Goal: Information Seeking & Learning: Learn about a topic

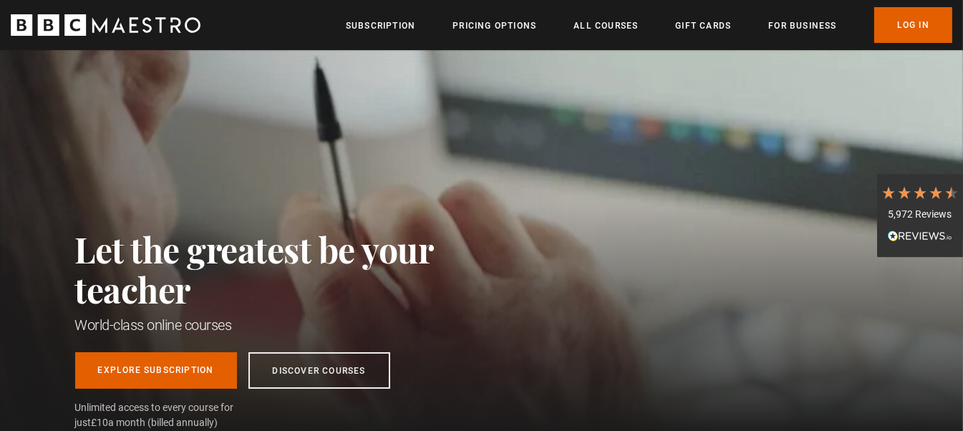
scroll to position [0, 562]
click at [926, 24] on link "Log In" at bounding box center [913, 25] width 78 height 36
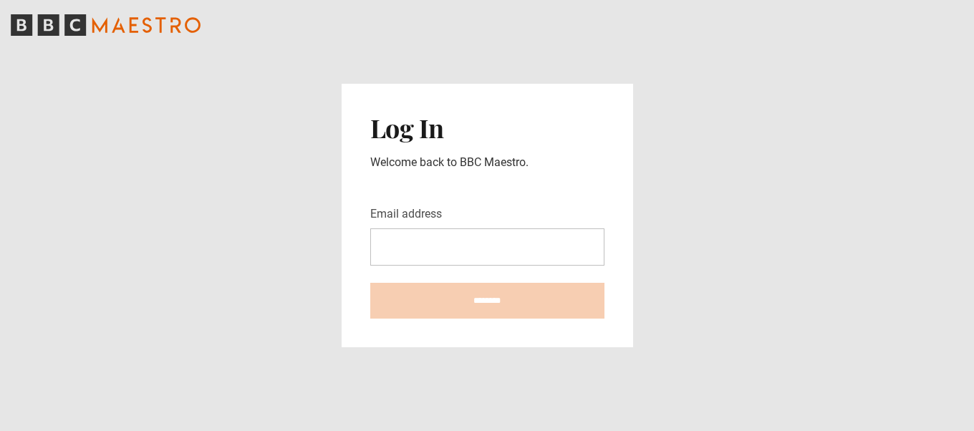
click at [508, 241] on input "Email address" at bounding box center [487, 246] width 234 height 37
type input "**********"
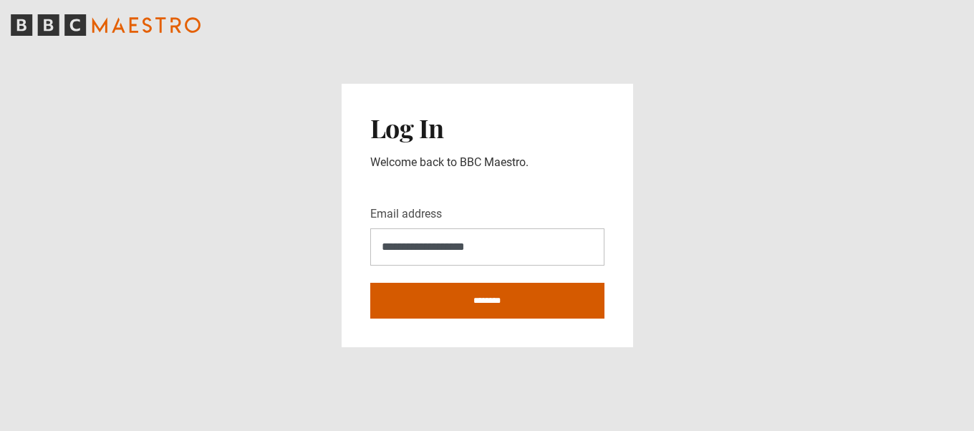
click at [475, 300] on input "********" at bounding box center [487, 301] width 234 height 36
type input "**********"
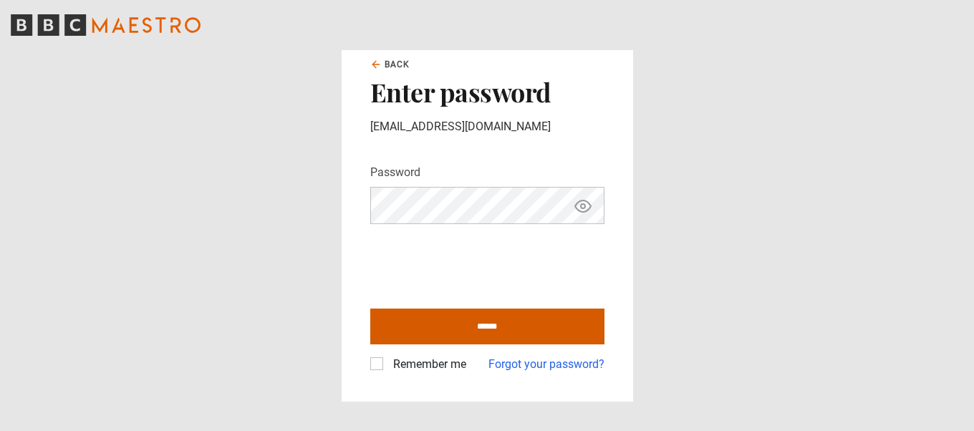
click at [480, 325] on input "******" at bounding box center [487, 327] width 234 height 36
type input "**********"
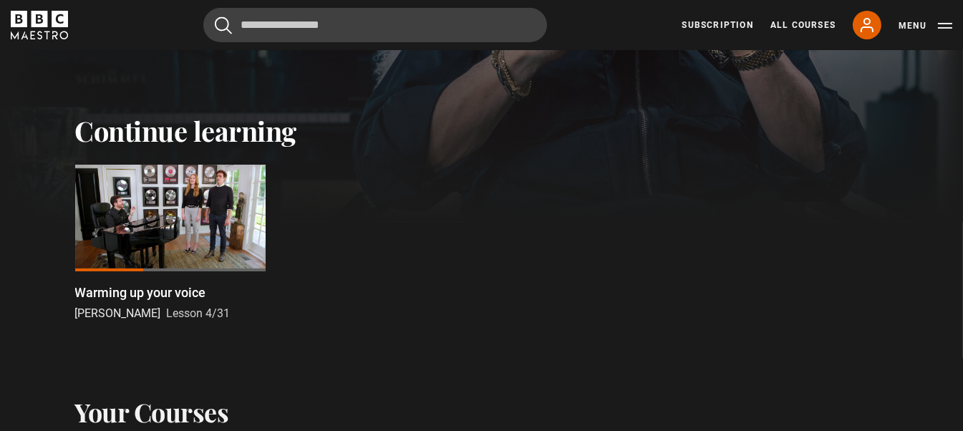
scroll to position [376, 0]
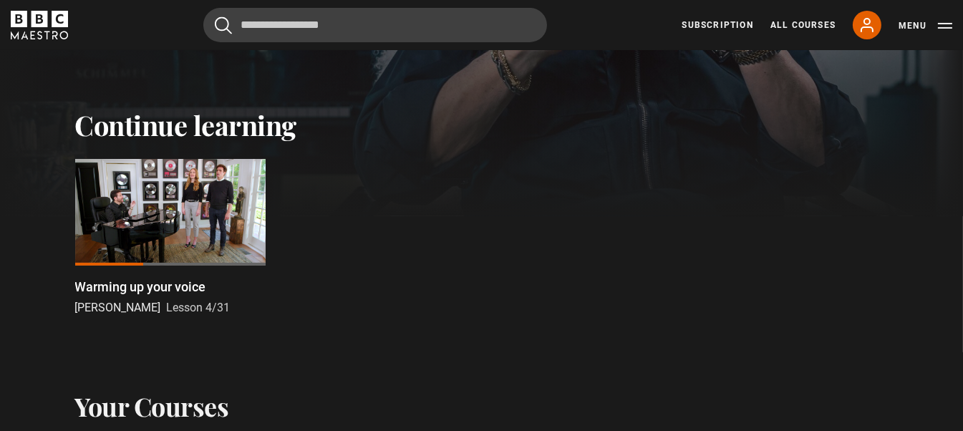
click at [221, 201] on div at bounding box center [170, 212] width 191 height 107
click at [81, 266] on div at bounding box center [109, 264] width 69 height 3
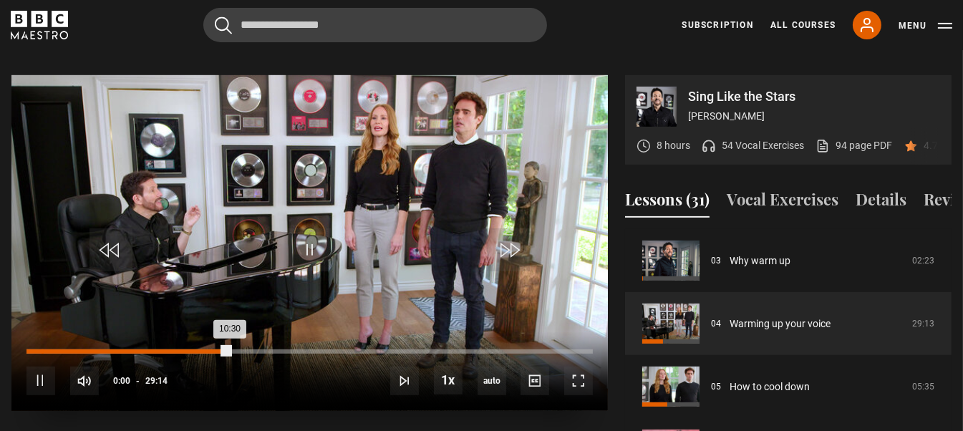
click at [40, 349] on div "10:30" at bounding box center [127, 351] width 203 height 4
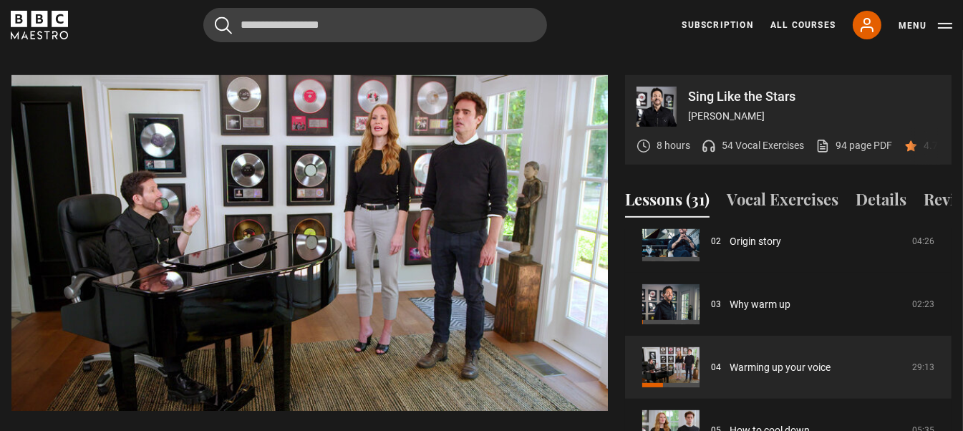
scroll to position [110, 0]
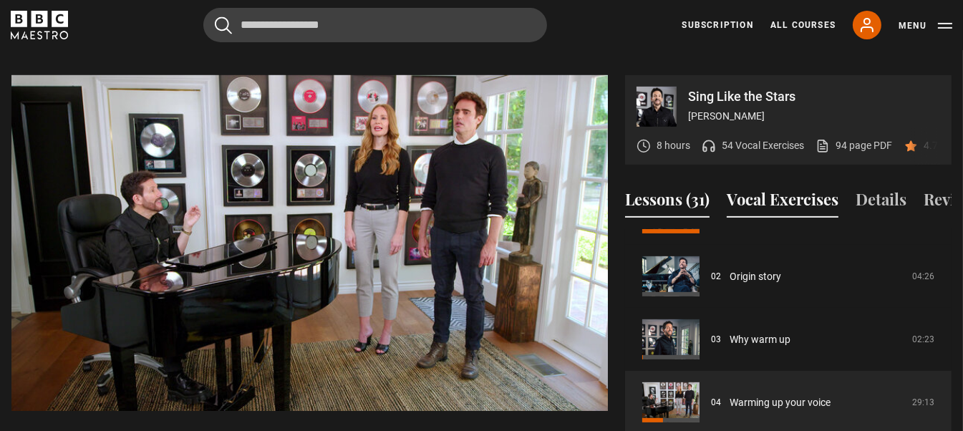
click at [796, 193] on button "Vocal Exercises" at bounding box center [783, 203] width 112 height 30
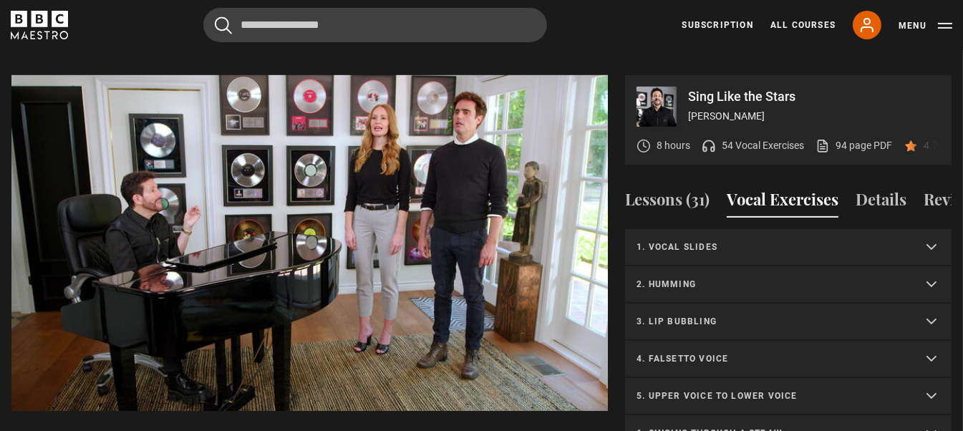
click at [924, 248] on summary "1. Vocal slides" at bounding box center [788, 247] width 327 height 37
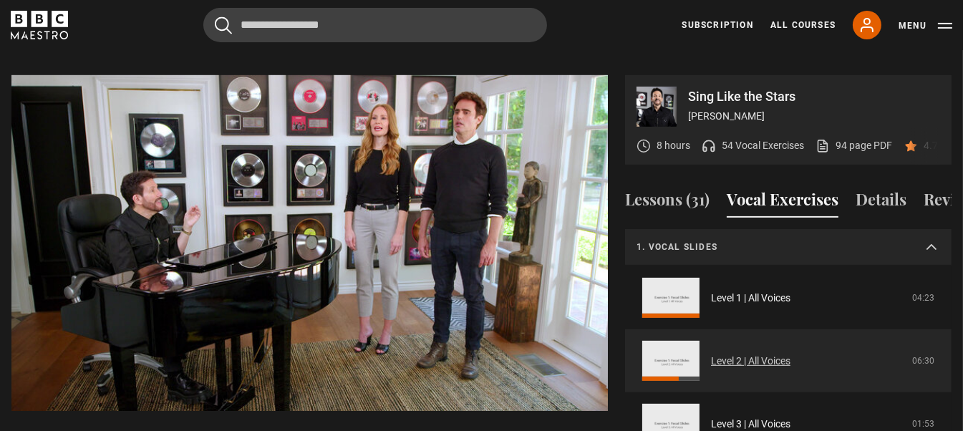
click at [766, 358] on link "Level 2 | All Voices" at bounding box center [750, 361] width 79 height 15
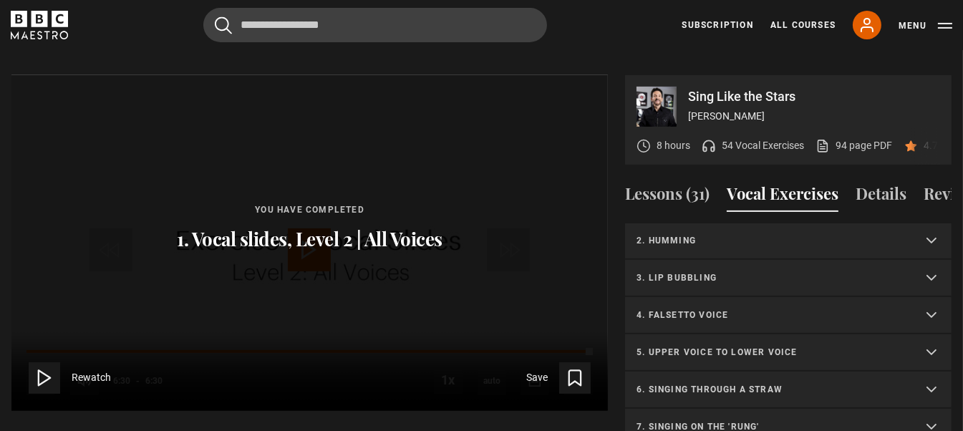
scroll to position [228, 0]
click at [926, 243] on summary "2. Humming" at bounding box center [788, 239] width 327 height 37
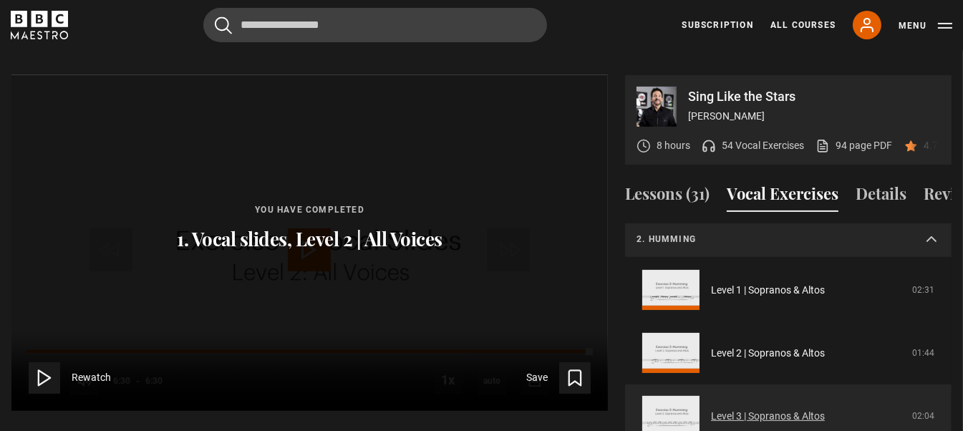
click at [774, 418] on link "Level 3 | Sopranos & Altos" at bounding box center [768, 416] width 114 height 15
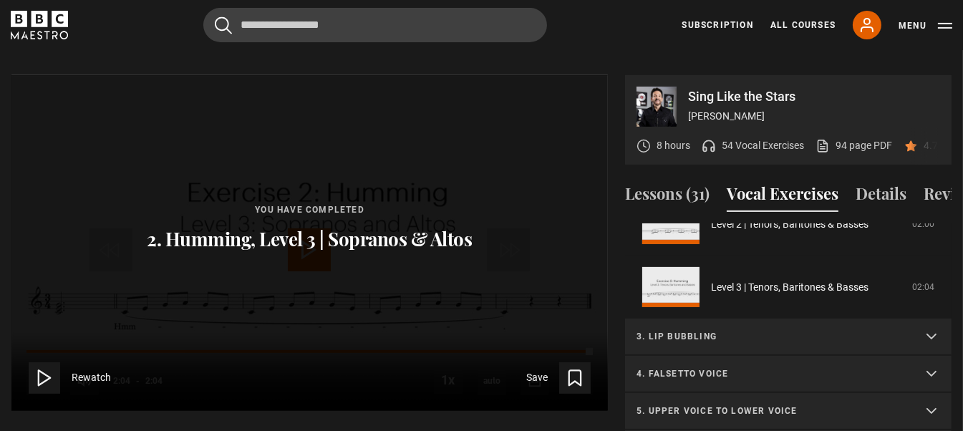
scroll to position [359, 0]
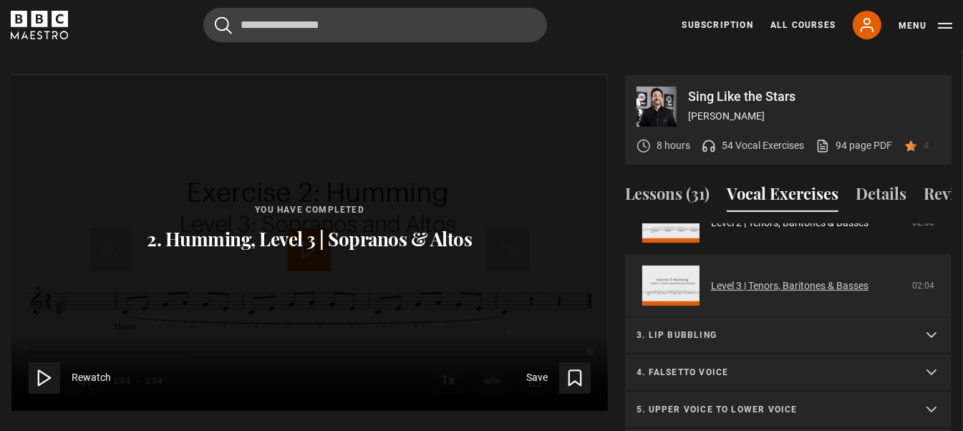
click at [800, 285] on link "Level 3 | Tenors, Baritones & Basses" at bounding box center [790, 286] width 158 height 15
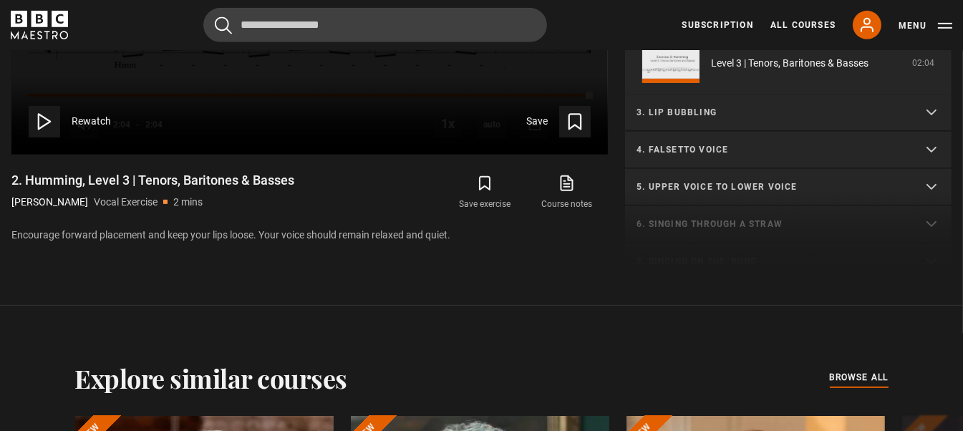
scroll to position [883, 0]
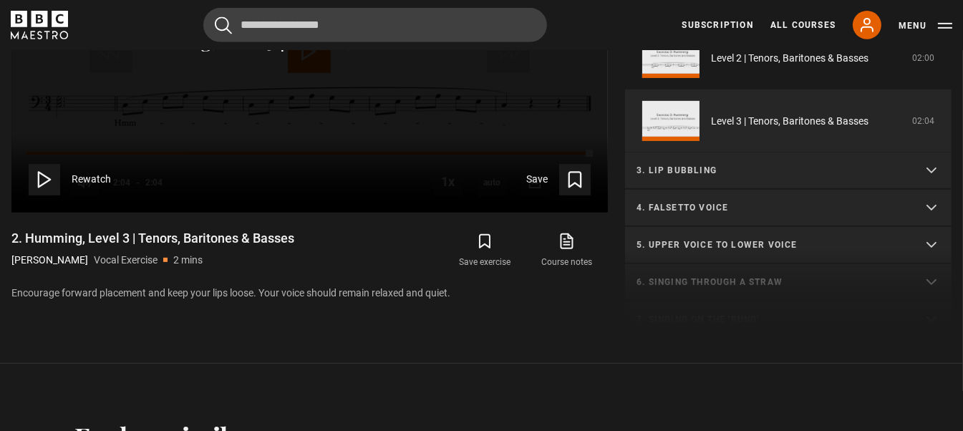
click at [925, 168] on summary "3. Lip bubbling" at bounding box center [788, 171] width 327 height 37
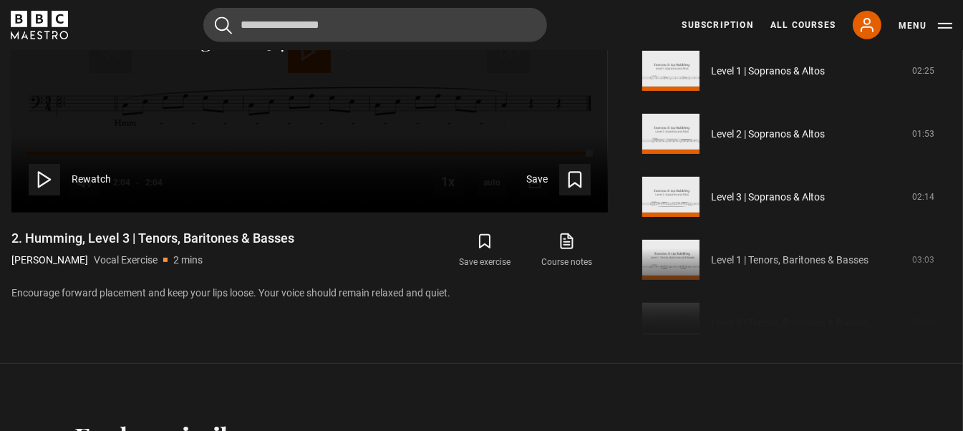
scroll to position [477, 0]
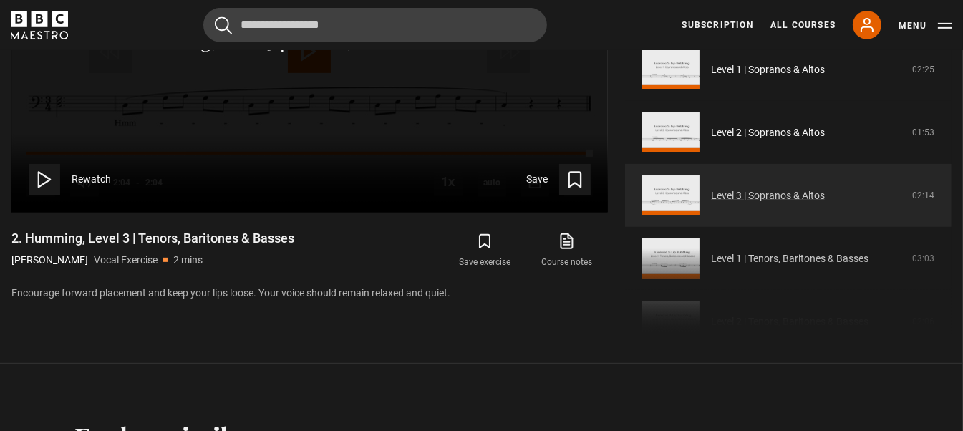
click at [766, 191] on link "Level 3 | Sopranos & Altos" at bounding box center [768, 195] width 114 height 15
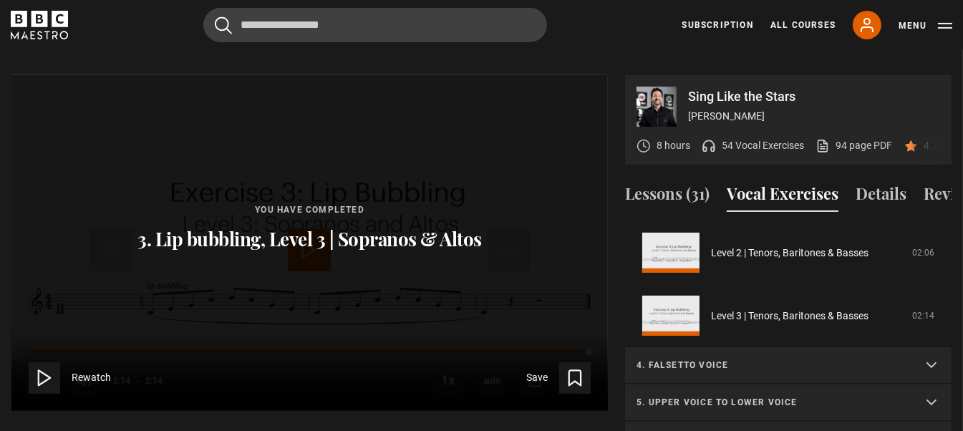
scroll to position [370, 0]
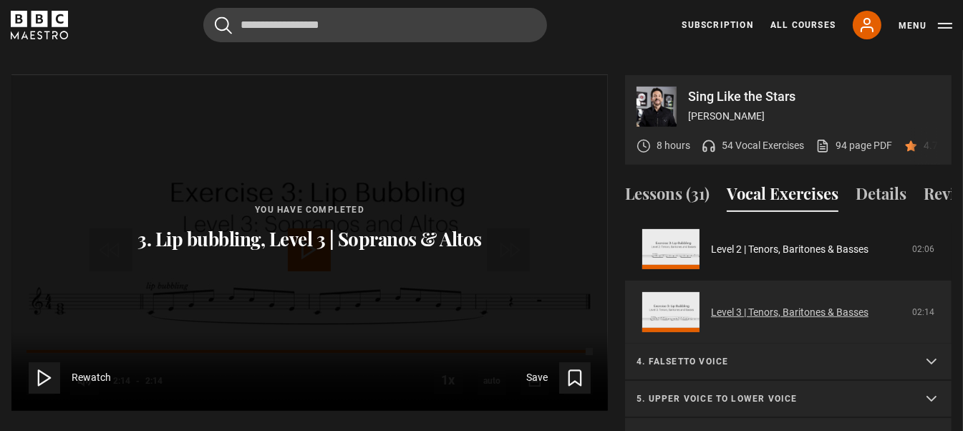
click at [819, 307] on link "Level 3 | Tenors, Baritones & Basses" at bounding box center [790, 312] width 158 height 15
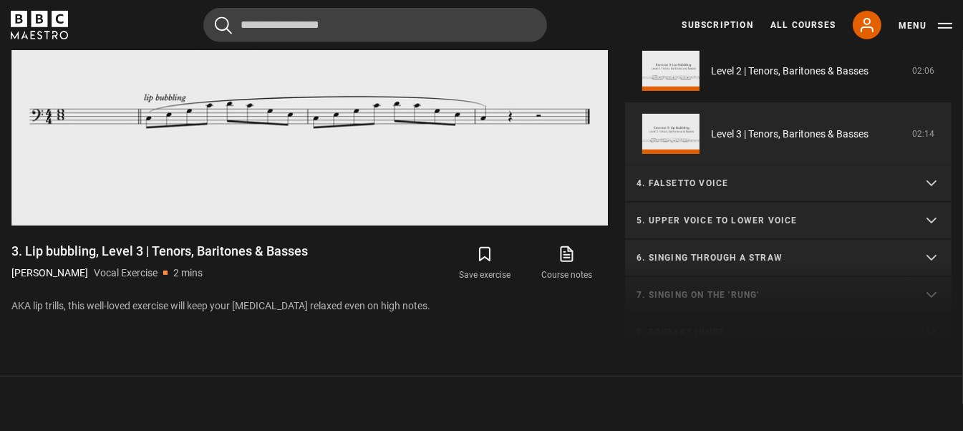
scroll to position [874, 0]
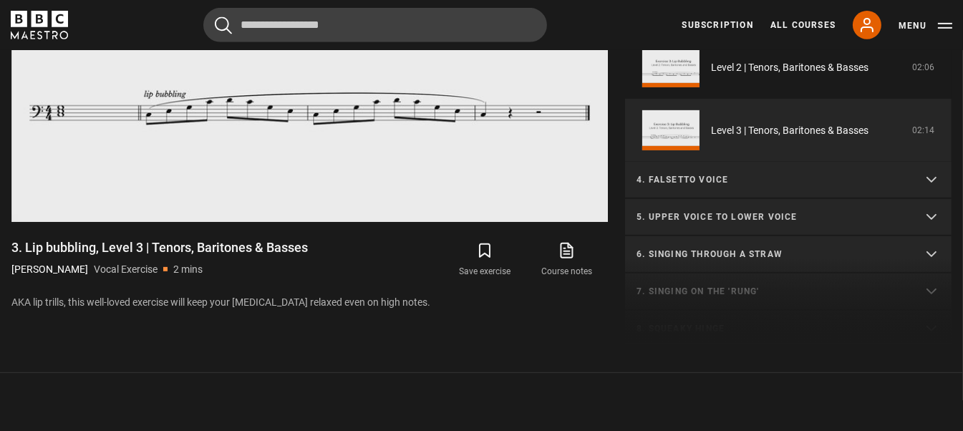
click at [927, 175] on summary "4. Falsetto voice" at bounding box center [788, 180] width 327 height 37
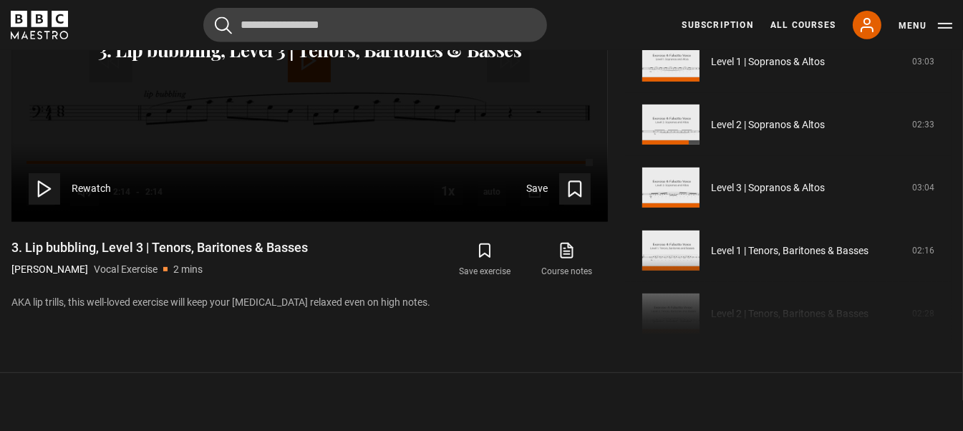
scroll to position [539, 0]
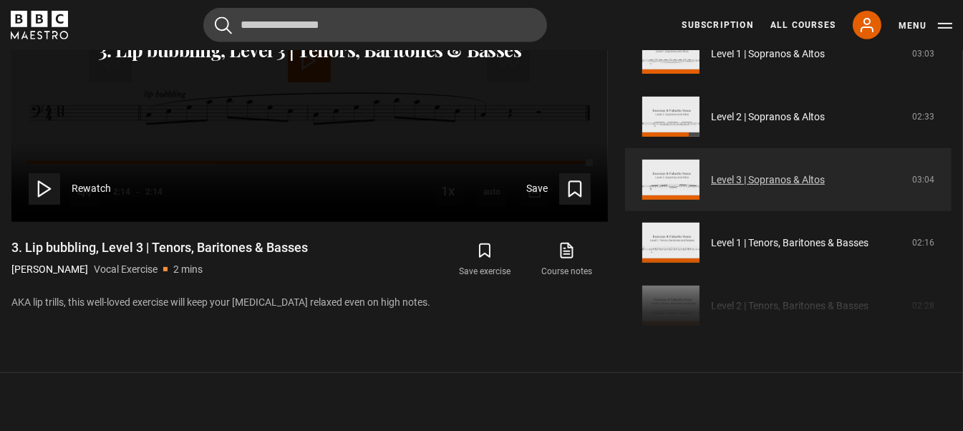
click at [799, 179] on link "Level 3 | Sopranos & Altos" at bounding box center [768, 180] width 114 height 15
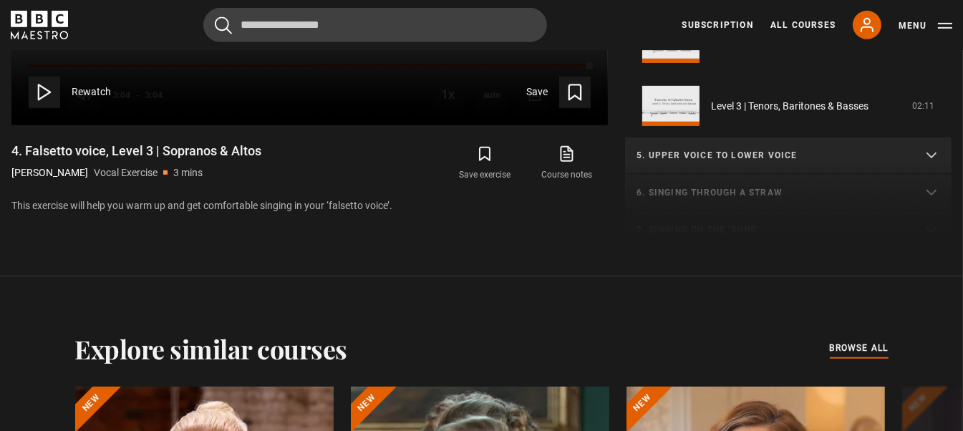
scroll to position [332, 0]
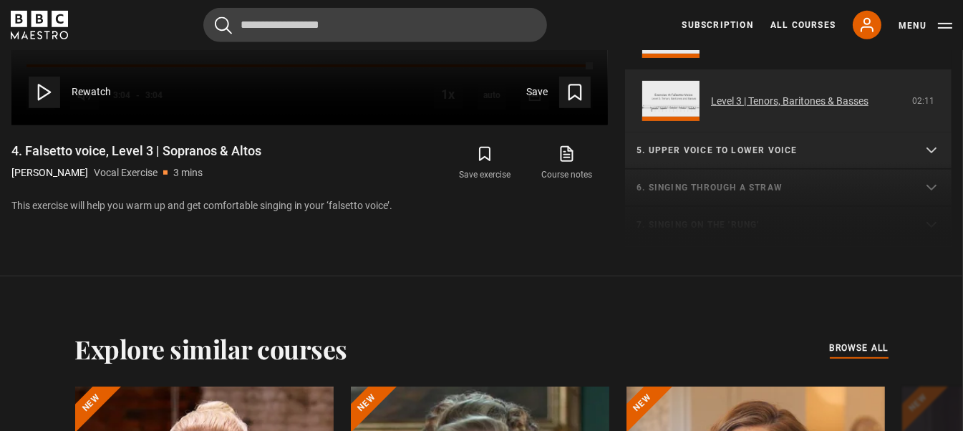
click at [821, 100] on link "Level 3 | Tenors, Baritones & Basses" at bounding box center [790, 101] width 158 height 15
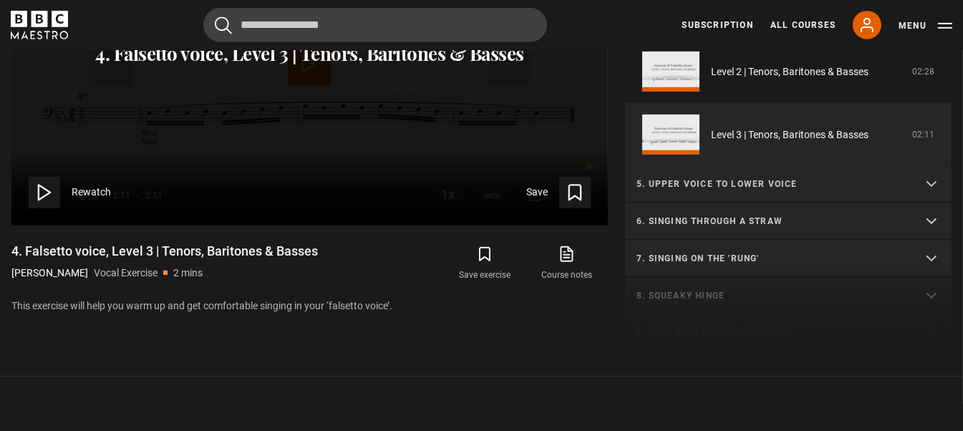
scroll to position [874, 0]
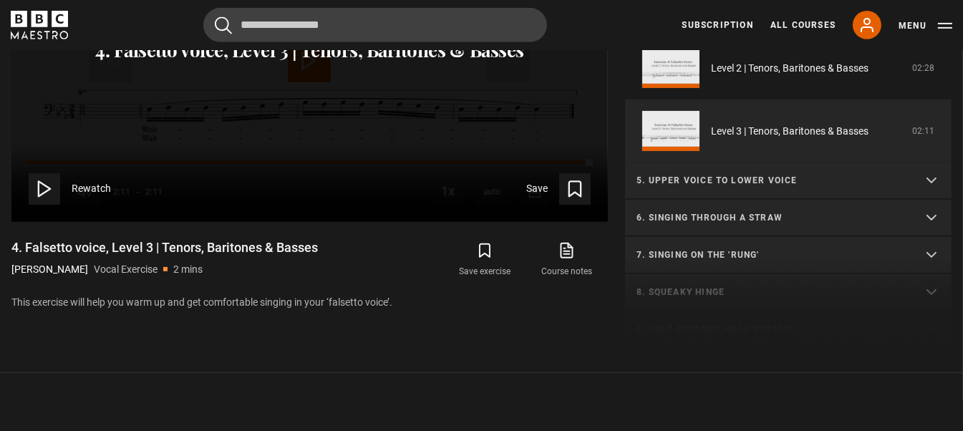
click at [928, 179] on summary "5. Upper voice to lower voice" at bounding box center [788, 181] width 327 height 37
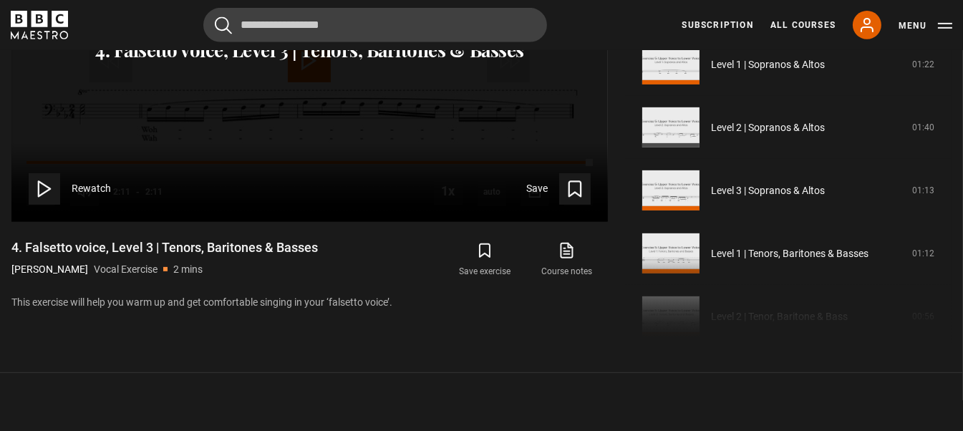
scroll to position [576, 0]
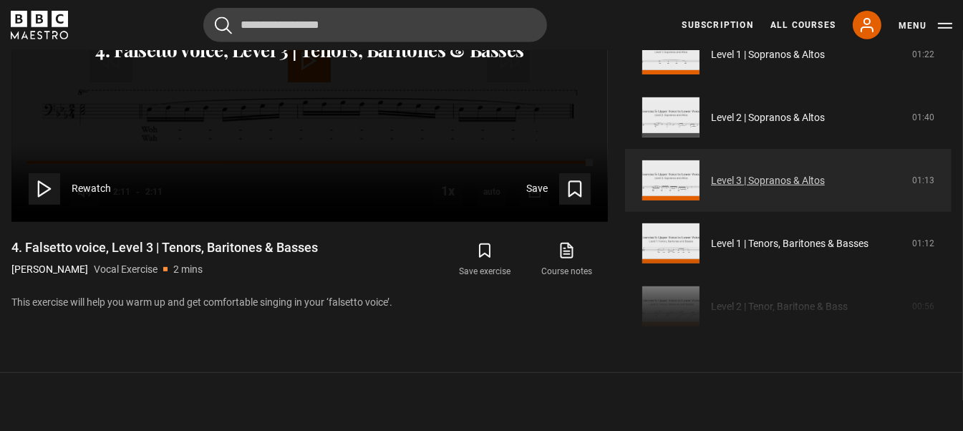
click at [786, 180] on link "Level 3 | Sopranos & Altos" at bounding box center [768, 180] width 114 height 15
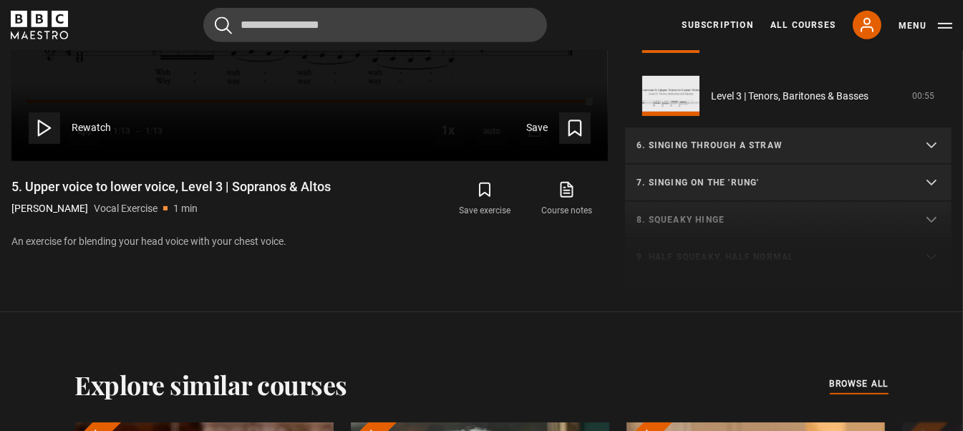
scroll to position [428, 0]
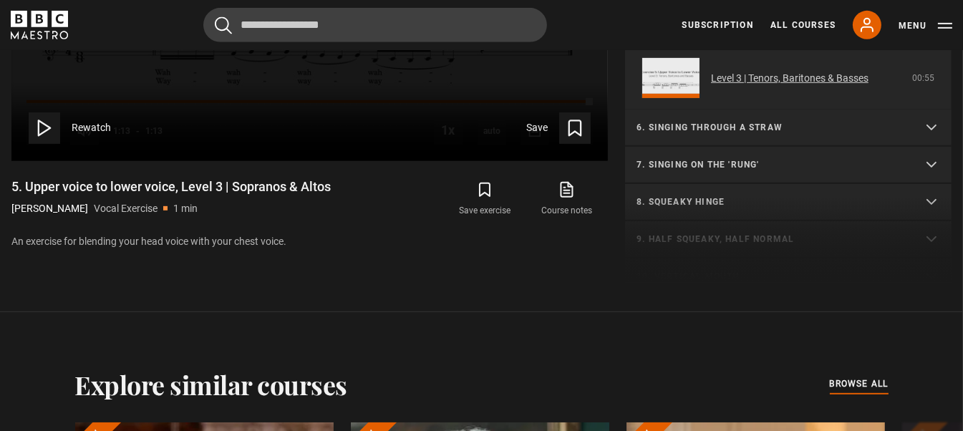
click at [831, 74] on link "Level 3 | Tenors, Baritones & Basses" at bounding box center [790, 78] width 158 height 15
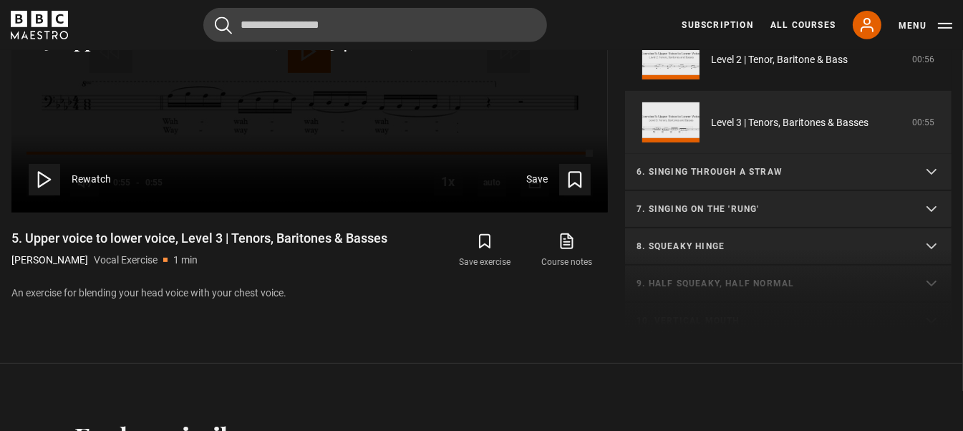
scroll to position [896, 0]
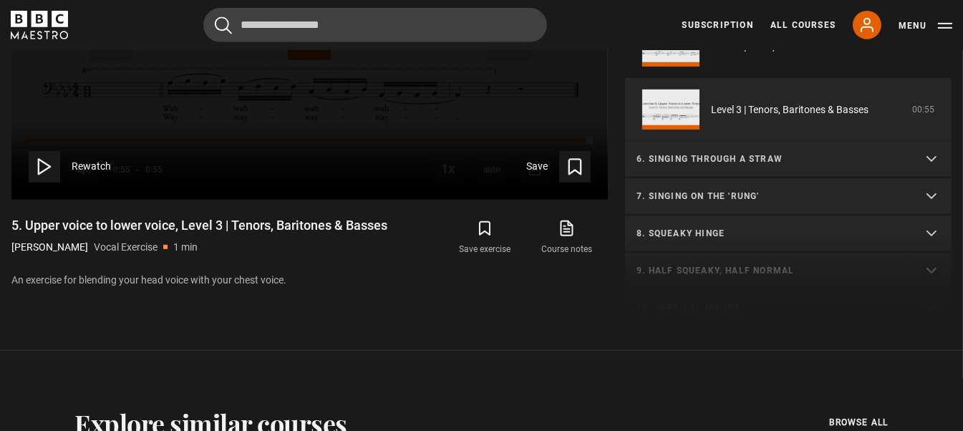
click at [924, 156] on summary "6. Singing through a straw" at bounding box center [788, 159] width 327 height 37
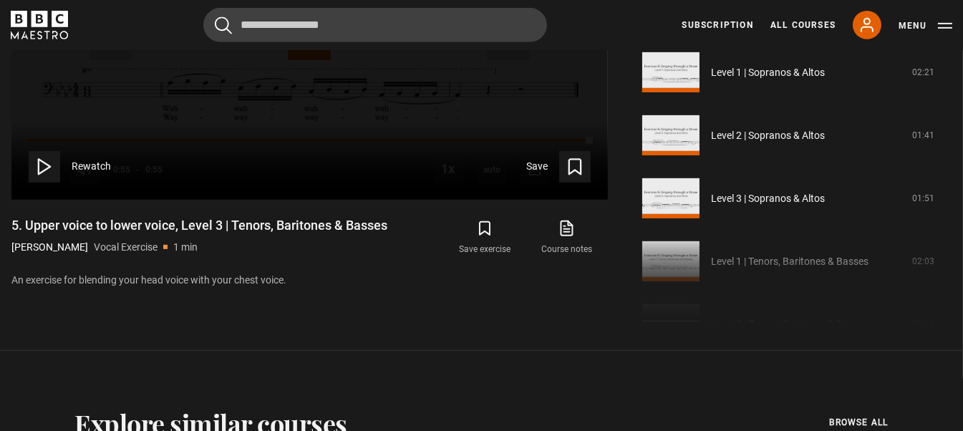
scroll to position [578, 0]
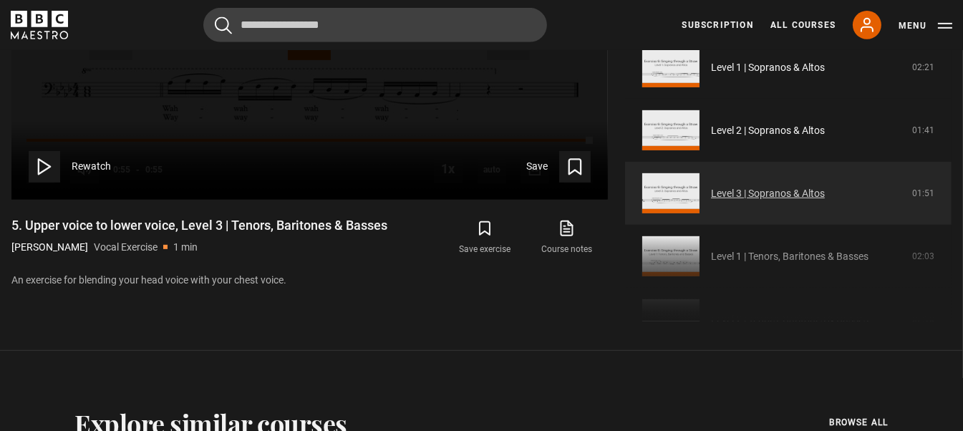
click at [777, 186] on link "Level 3 | Sopranos & Altos" at bounding box center [768, 193] width 114 height 15
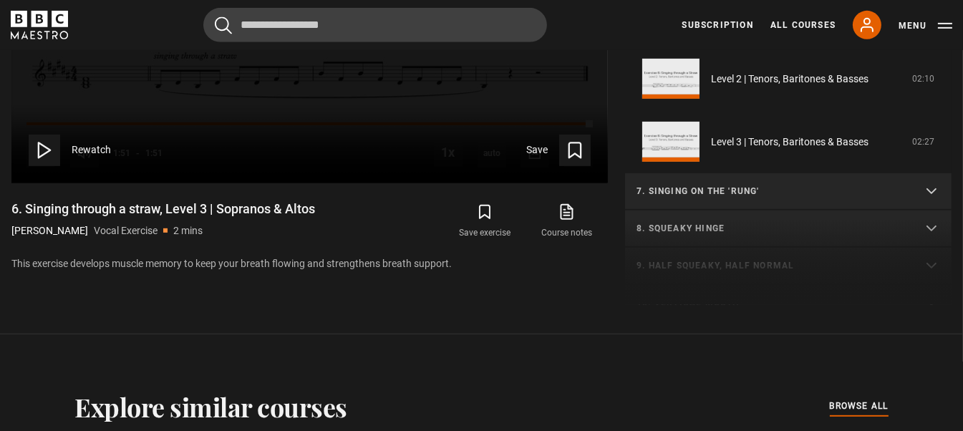
scroll to position [429, 0]
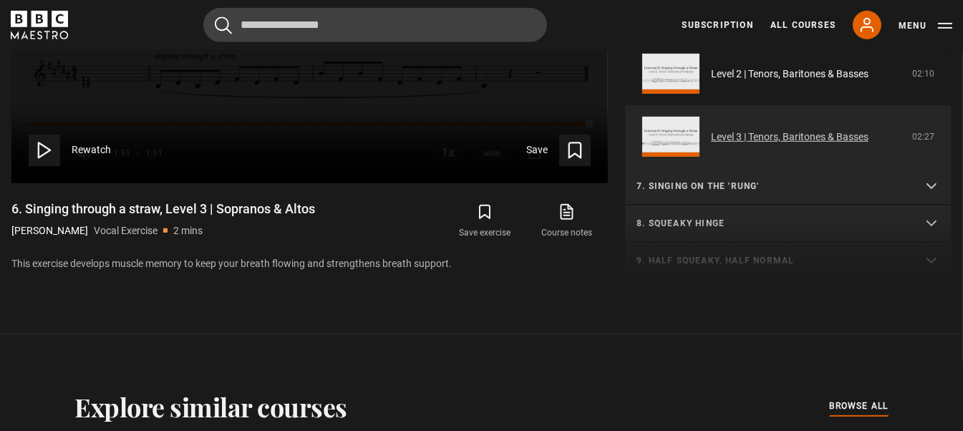
click at [837, 131] on link "Level 3 | Tenors, Baritones & Basses" at bounding box center [790, 137] width 158 height 15
